Goal: Check status

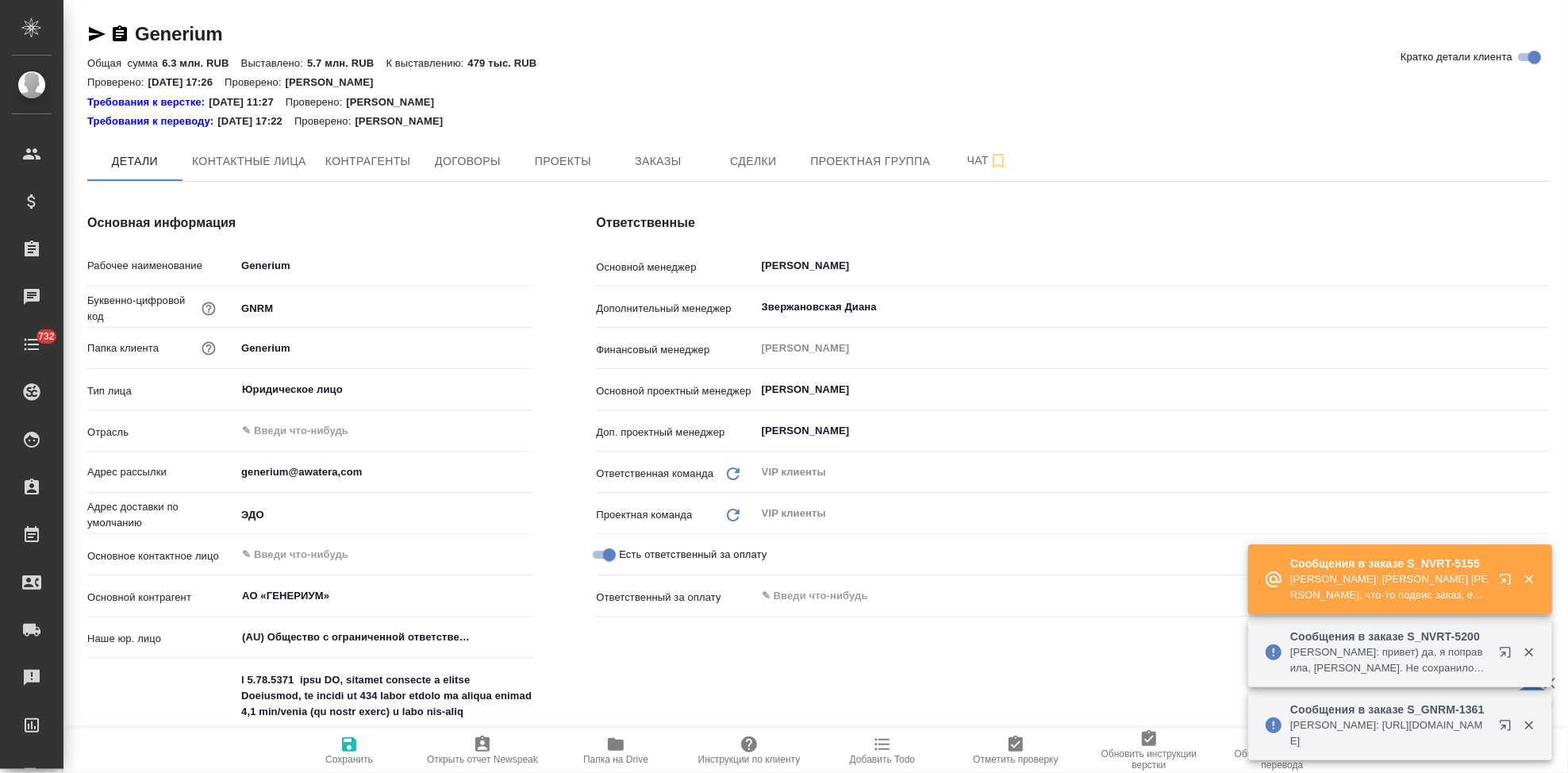
type textarea "x"
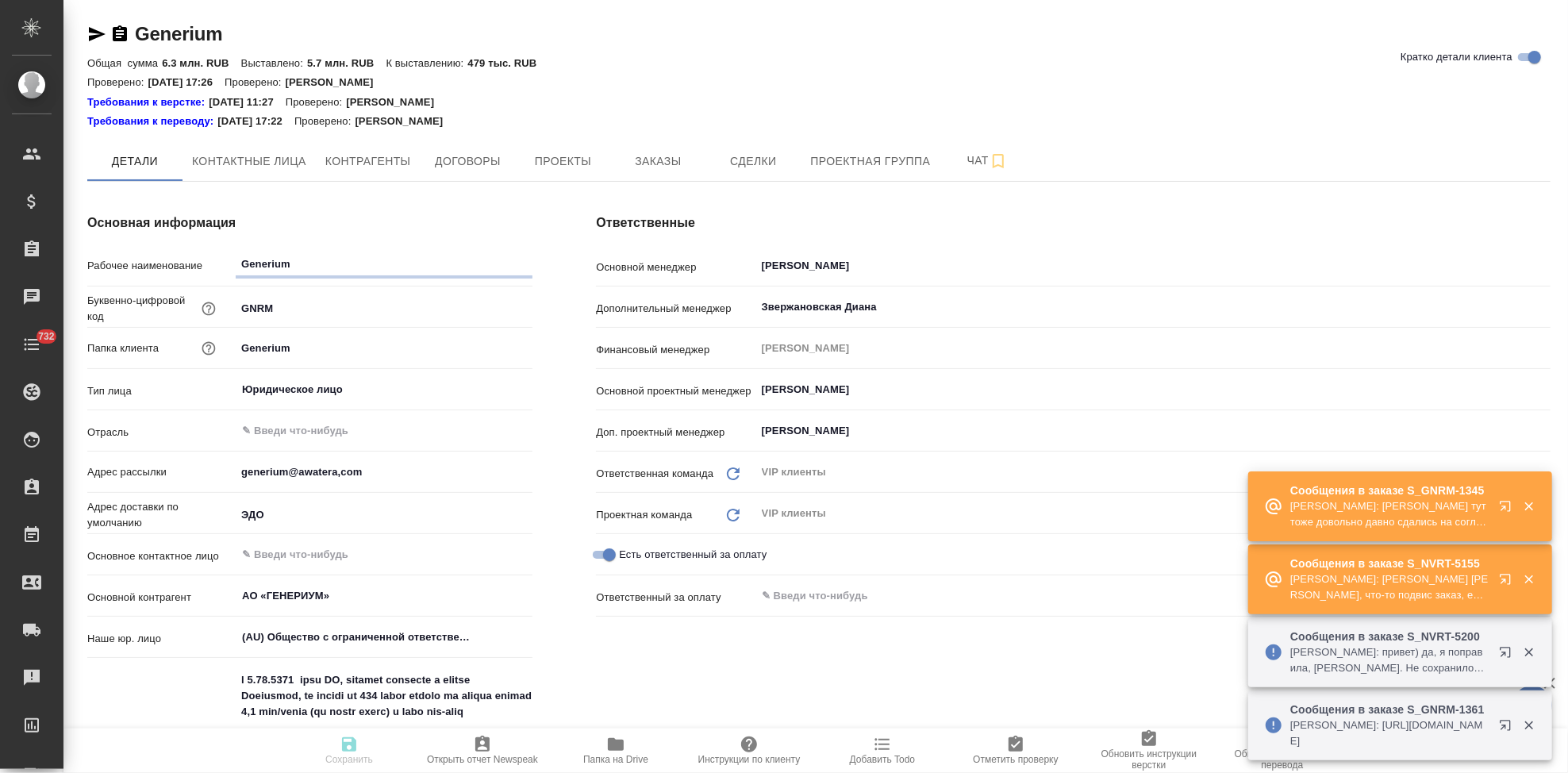
type textarea "x"
click at [1504, 581] on icon "button" at bounding box center [1505, 579] width 10 height 10
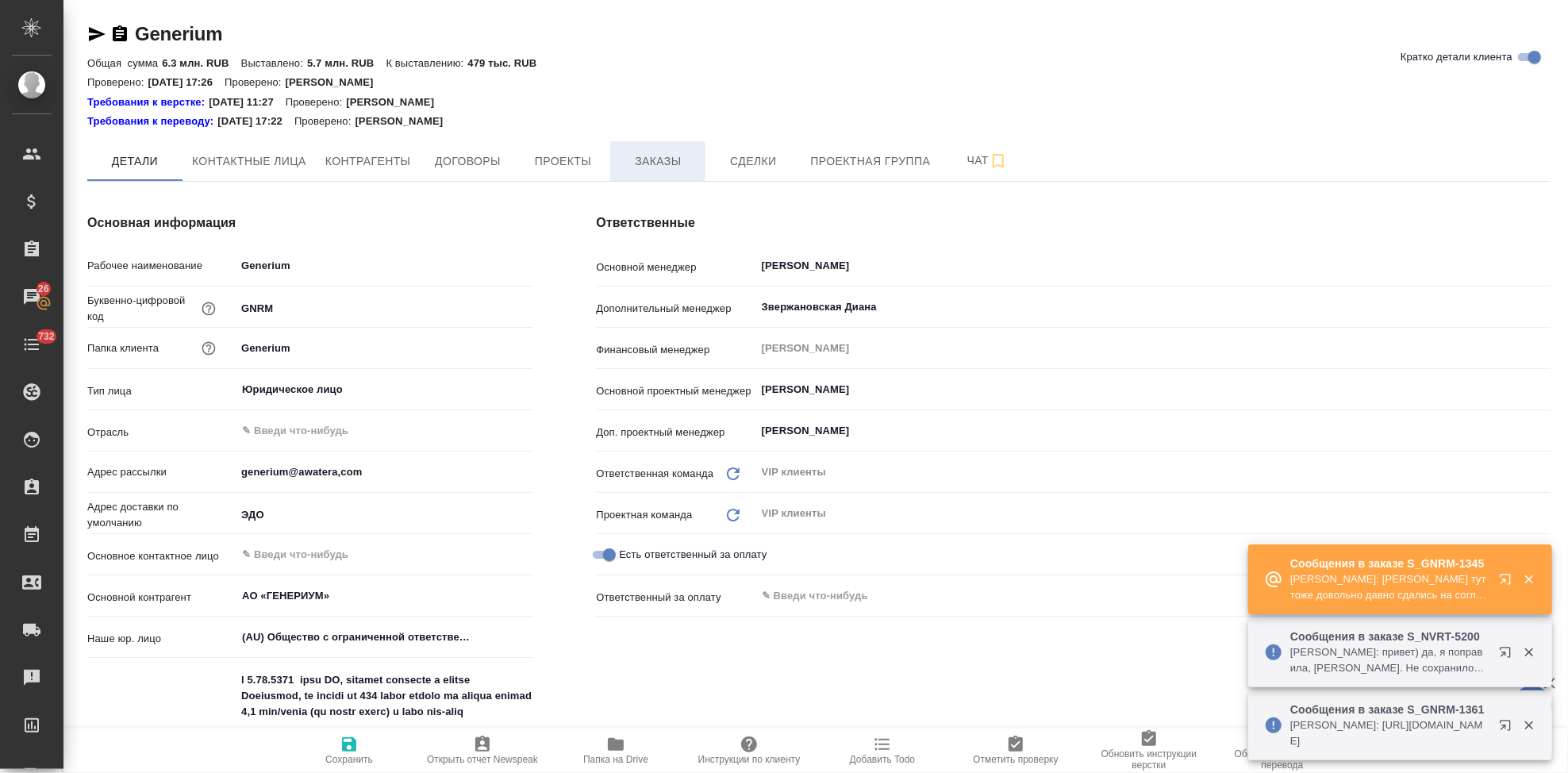
click at [640, 165] on span "Заказы" at bounding box center [657, 161] width 76 height 20
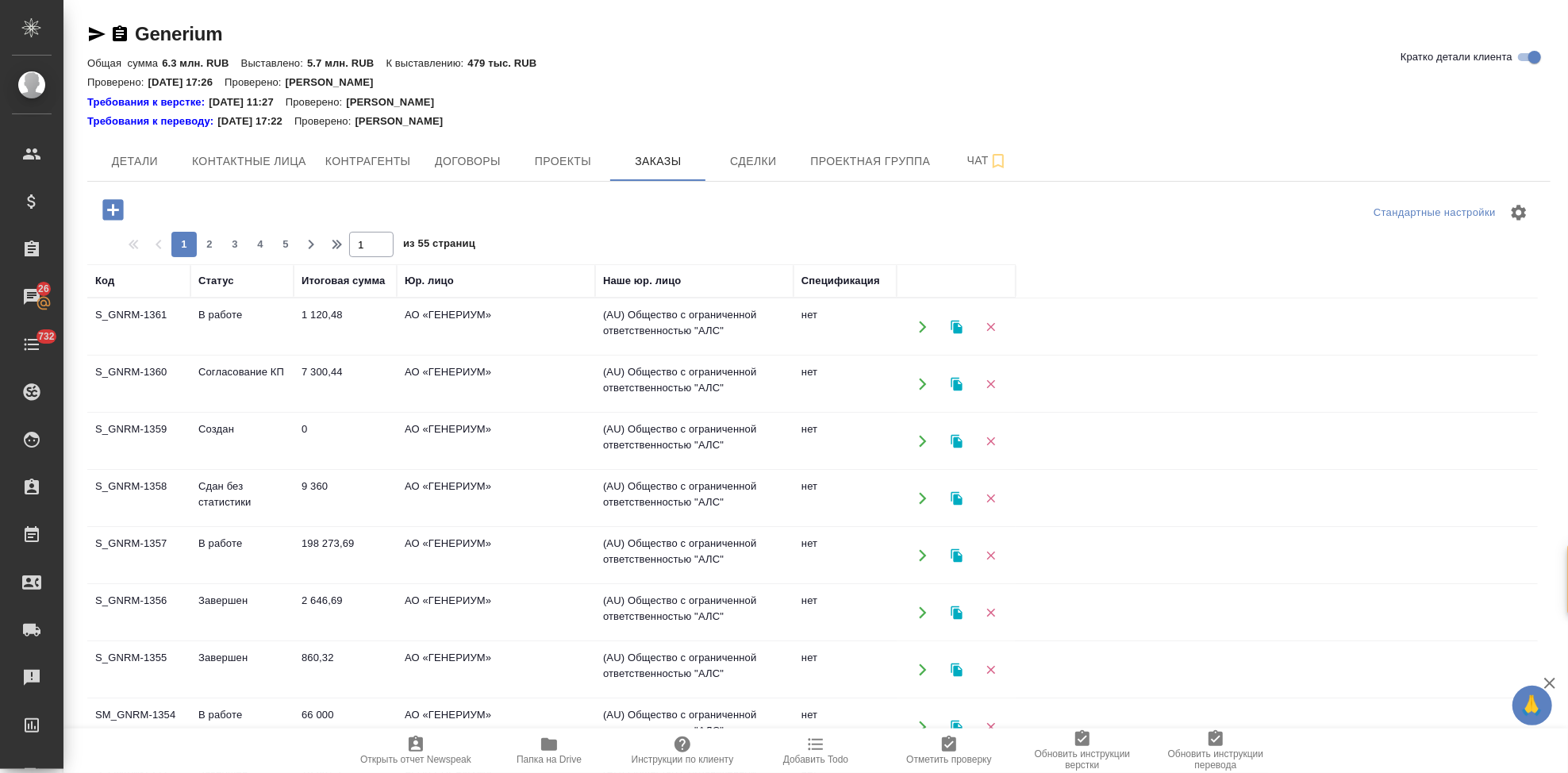
click at [229, 383] on td "Согласование КП" at bounding box center [242, 383] width 103 height 55
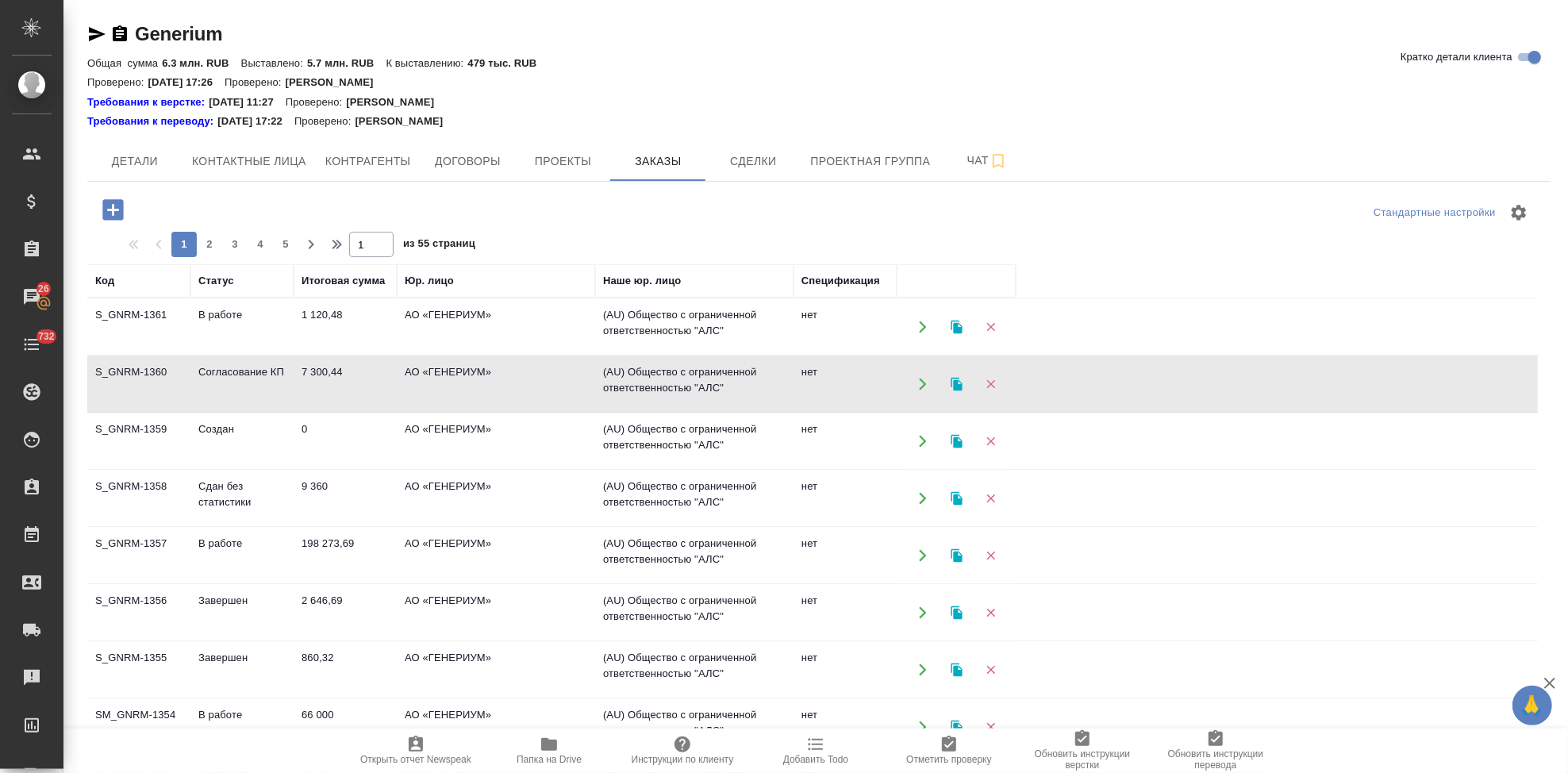
click at [229, 383] on td "Согласование КП" at bounding box center [242, 383] width 103 height 55
click at [208, 483] on td "Сдан без статистики" at bounding box center [242, 498] width 103 height 55
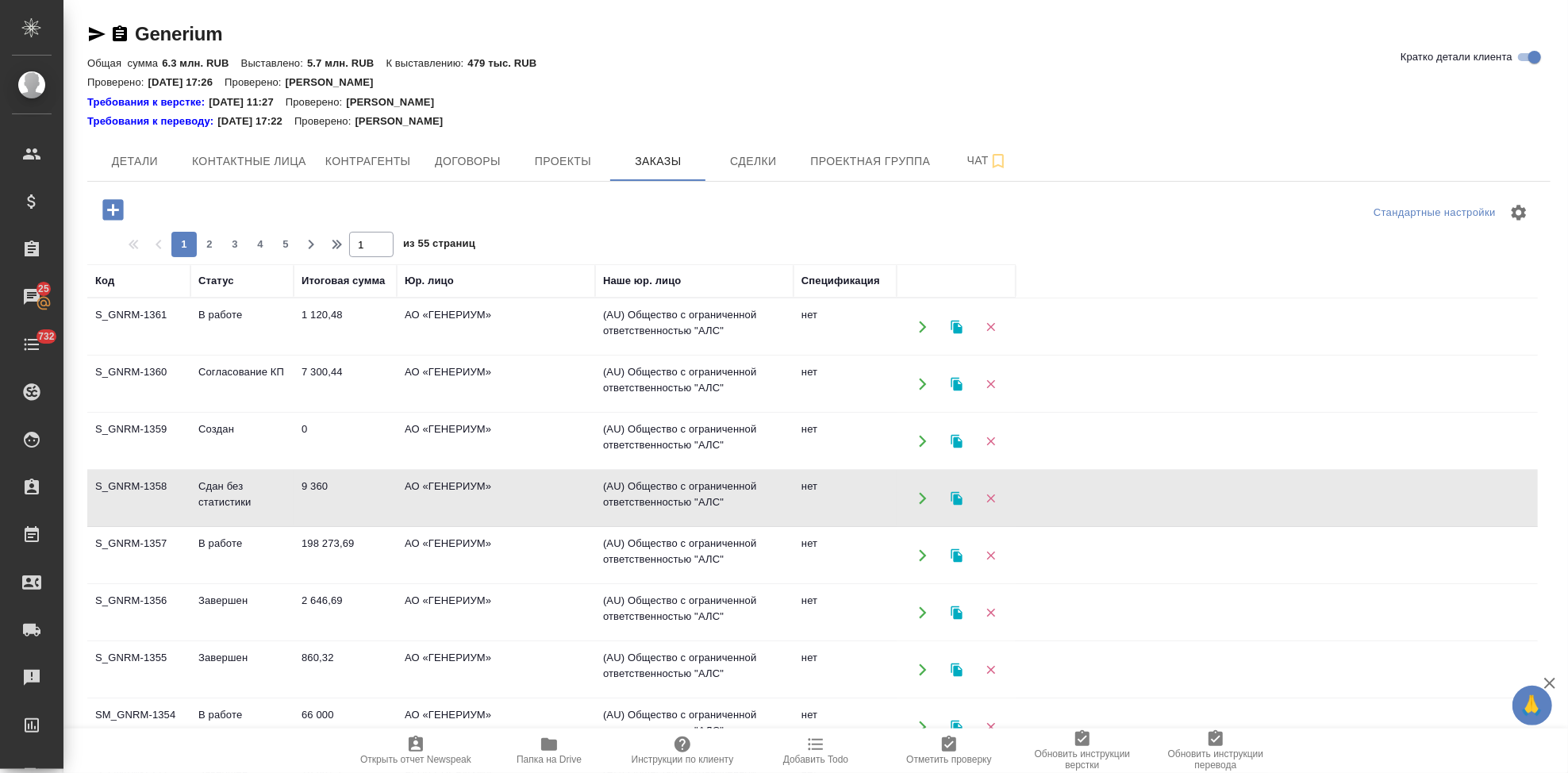
click at [208, 483] on td "Сдан без статистики" at bounding box center [242, 498] width 103 height 55
